Goal: Communication & Community: Answer question/provide support

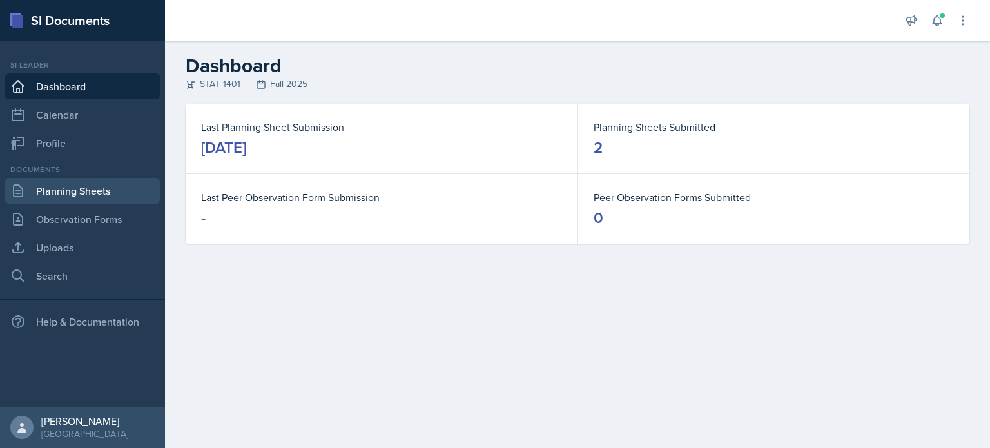
click at [75, 188] on link "Planning Sheets" at bounding box center [82, 191] width 155 height 26
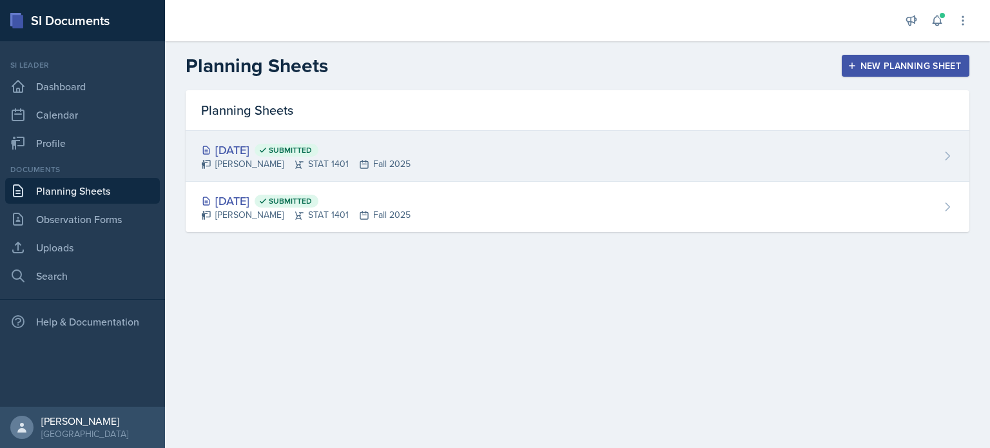
click at [289, 155] on div "[DATE] Submitted" at bounding box center [305, 149] width 209 height 17
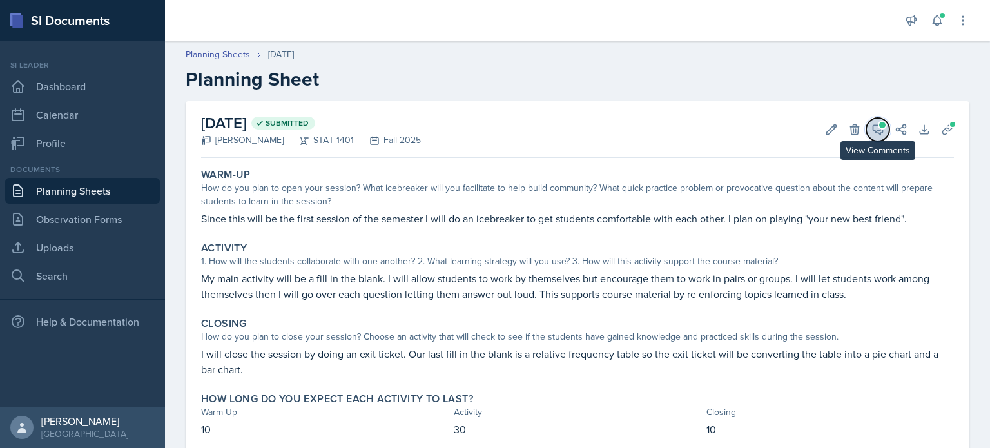
click at [866, 128] on button "View Comments" at bounding box center [877, 129] width 23 height 23
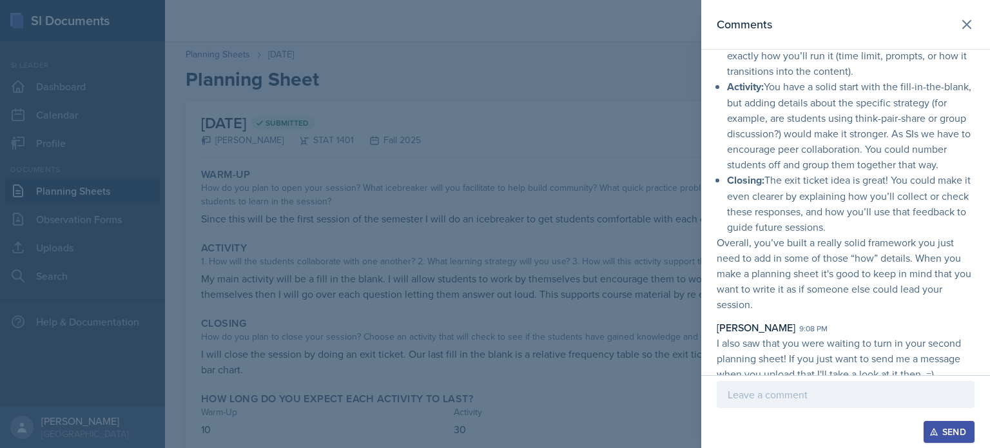
scroll to position [181, 0]
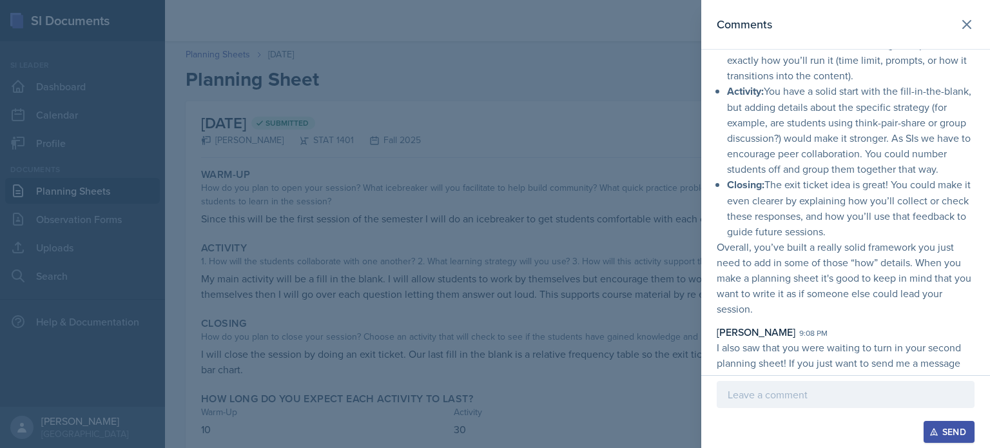
click at [783, 404] on div at bounding box center [846, 394] width 258 height 27
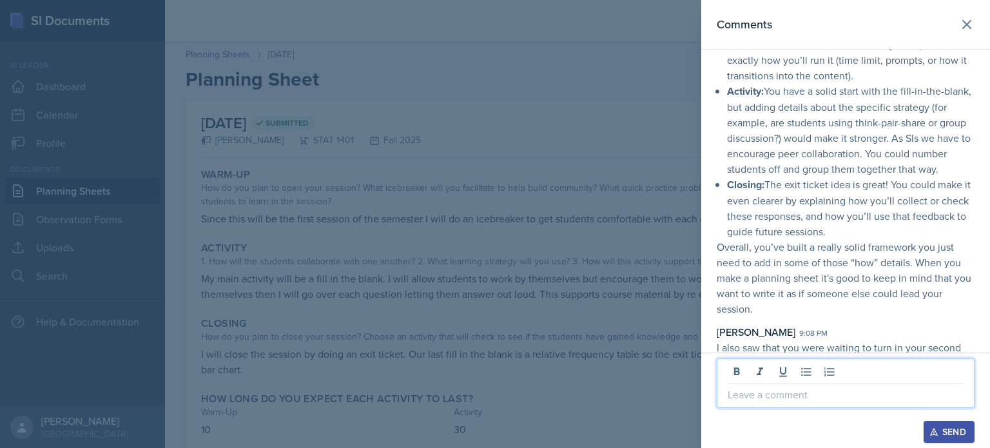
scroll to position [232, 0]
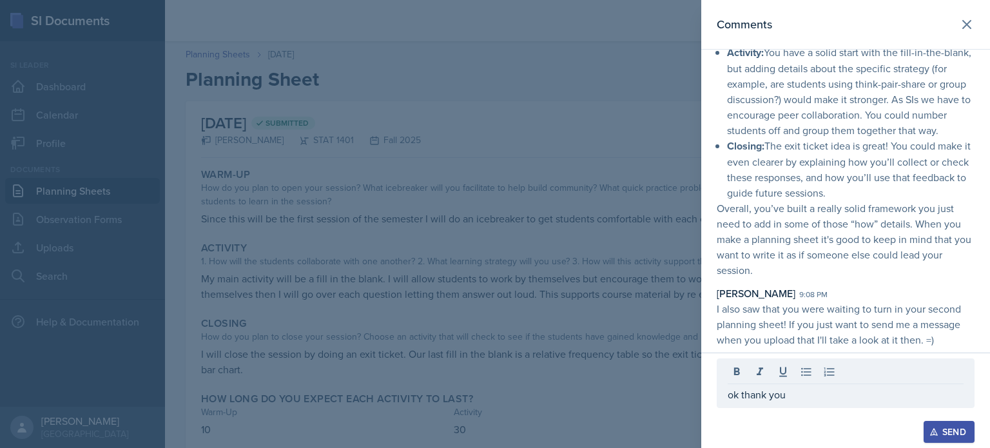
click at [944, 430] on div "Send" at bounding box center [949, 432] width 34 height 10
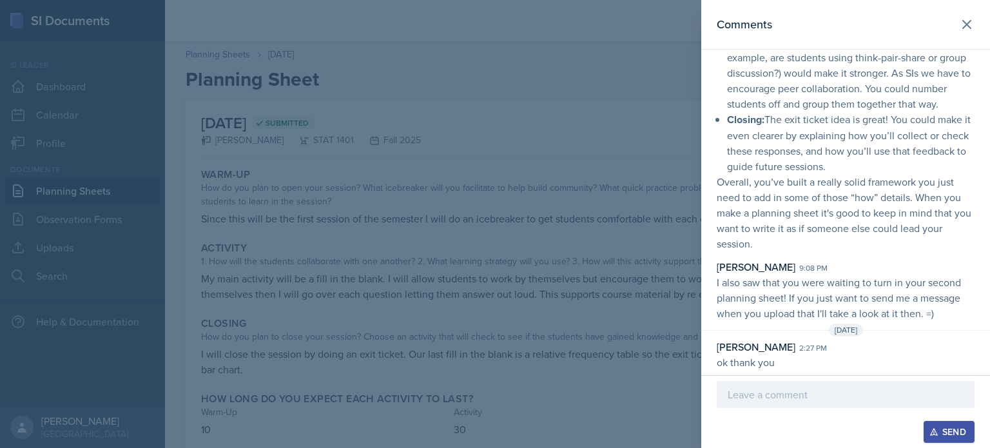
scroll to position [258, 0]
click at [961, 21] on icon at bounding box center [966, 24] width 15 height 15
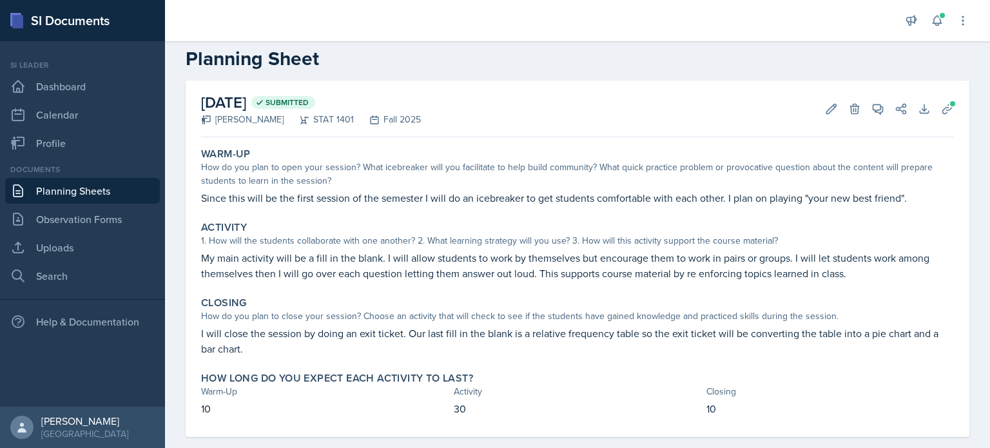
scroll to position [0, 0]
